Goal: Navigation & Orientation: Find specific page/section

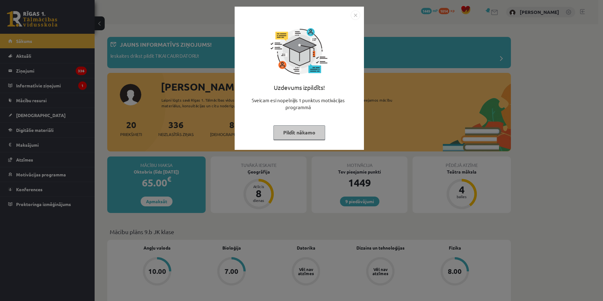
click at [301, 129] on button "Pildīt nākamo" at bounding box center [299, 132] width 52 height 15
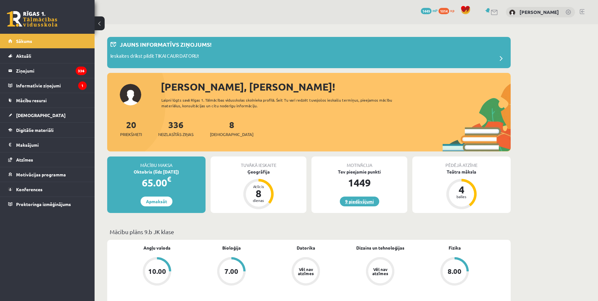
click at [376, 198] on link "9 piedāvājumi" at bounding box center [359, 201] width 39 height 10
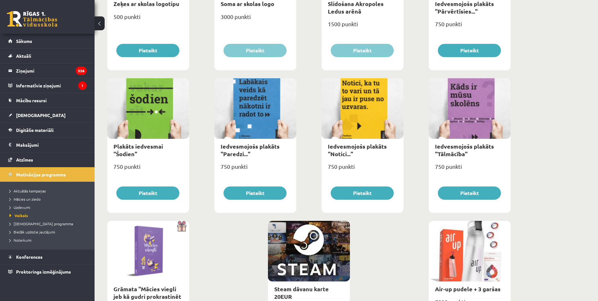
scroll to position [668, 0]
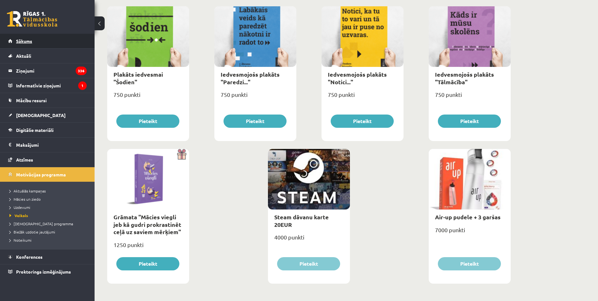
click at [31, 41] on span "Sākums" at bounding box center [24, 41] width 16 height 6
